Goal: Task Accomplishment & Management: Complete application form

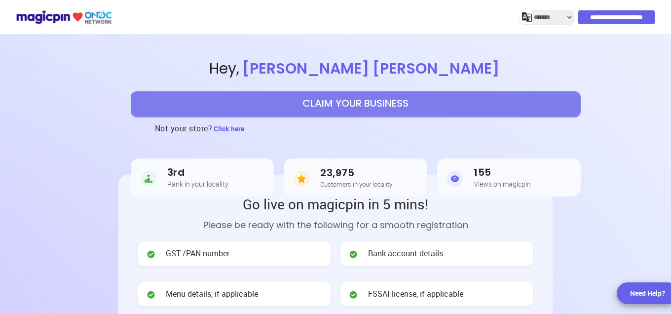
select select "*******"
click at [322, 114] on button "CLAIM YOUR BUSINESS" at bounding box center [356, 103] width 450 height 25
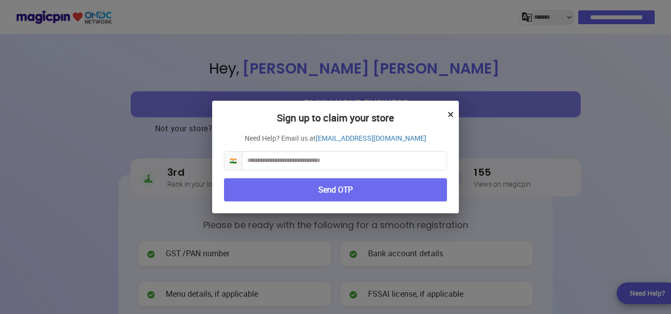
click at [297, 165] on input "text" at bounding box center [344, 160] width 204 height 18
type input "**********"
click at [295, 188] on button "Send OTP" at bounding box center [335, 189] width 223 height 23
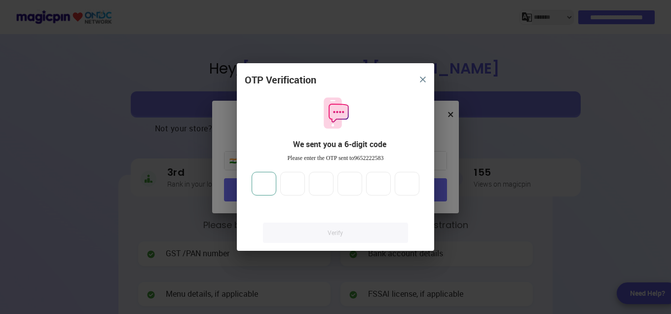
click at [262, 181] on input "number" at bounding box center [264, 184] width 25 height 24
type input "*"
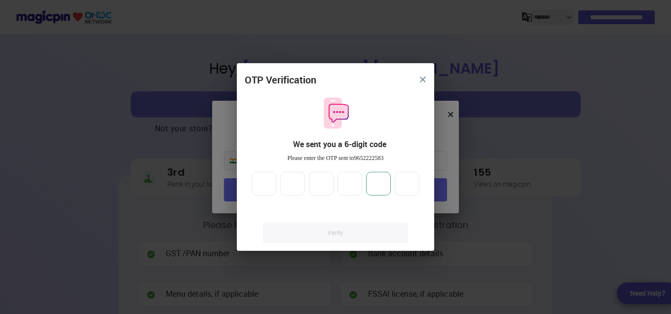
type input "*"
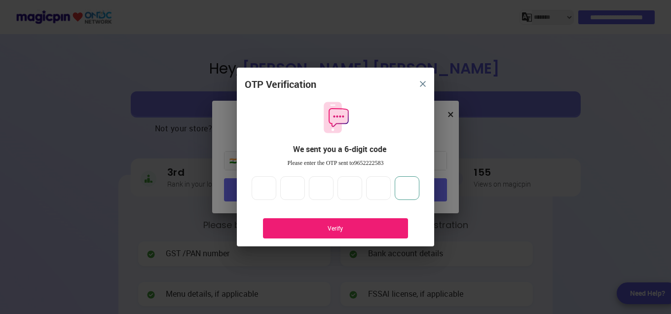
type input "*"
click at [278, 229] on div "Verify" at bounding box center [335, 228] width 115 height 8
click at [421, 95] on div "OTP Verification We sent you a 6-digit code Please enter the OTP sent to 965222…" at bounding box center [335, 161] width 197 height 168
click at [422, 83] on img "close" at bounding box center [423, 84] width 6 height 6
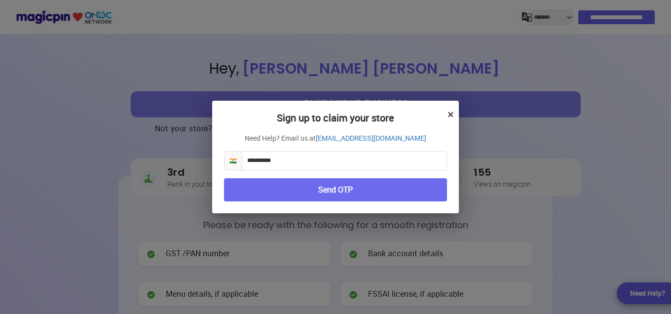
click at [449, 120] on button "×" at bounding box center [450, 114] width 6 height 17
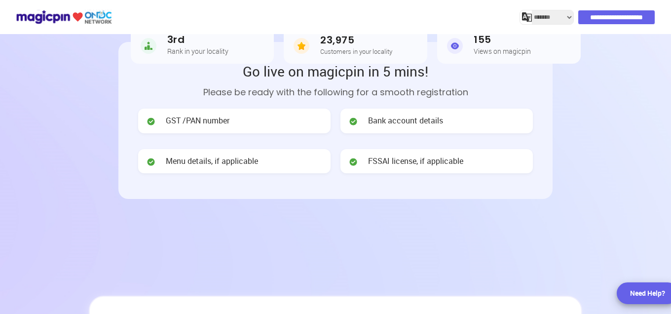
scroll to position [134, 0]
